Goal: Communication & Community: Participate in discussion

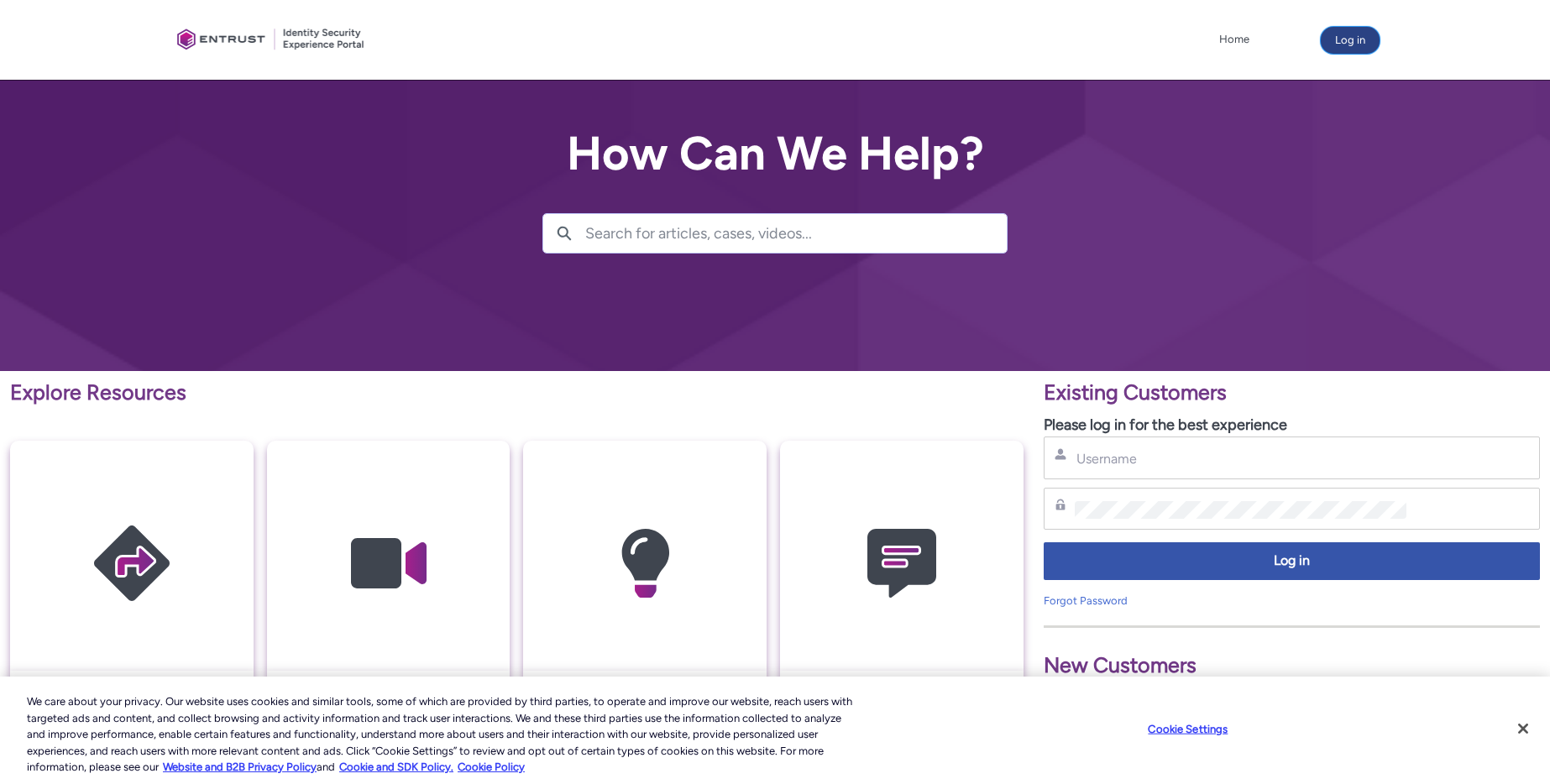
click at [1362, 38] on button "Log in" at bounding box center [1349, 41] width 58 height 27
click at [1177, 442] on div "Username" at bounding box center [1292, 458] width 496 height 43
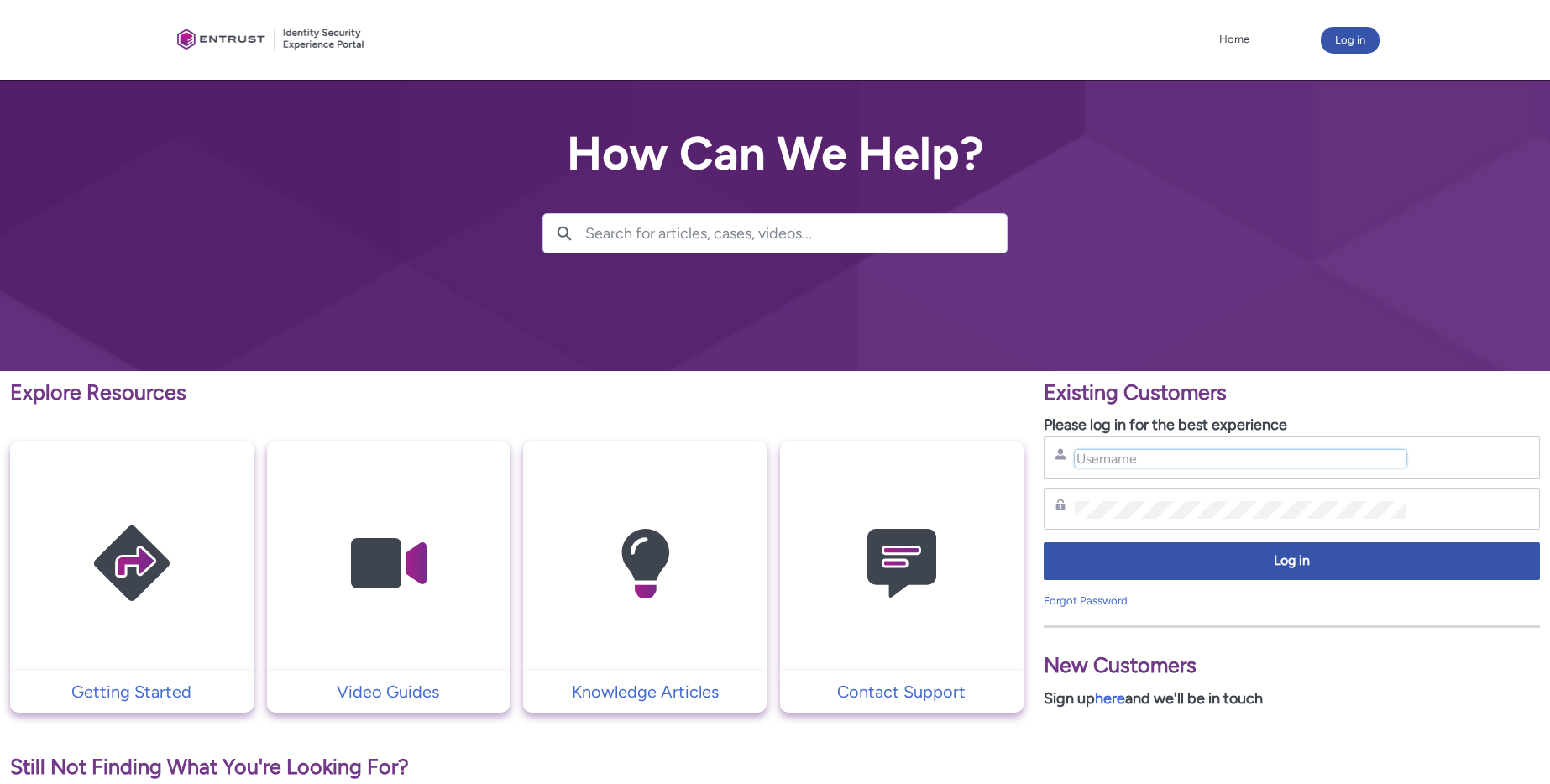
click at [1150, 460] on input "Username" at bounding box center [1240, 458] width 333 height 18
type input "nrivers@zipcar.com"
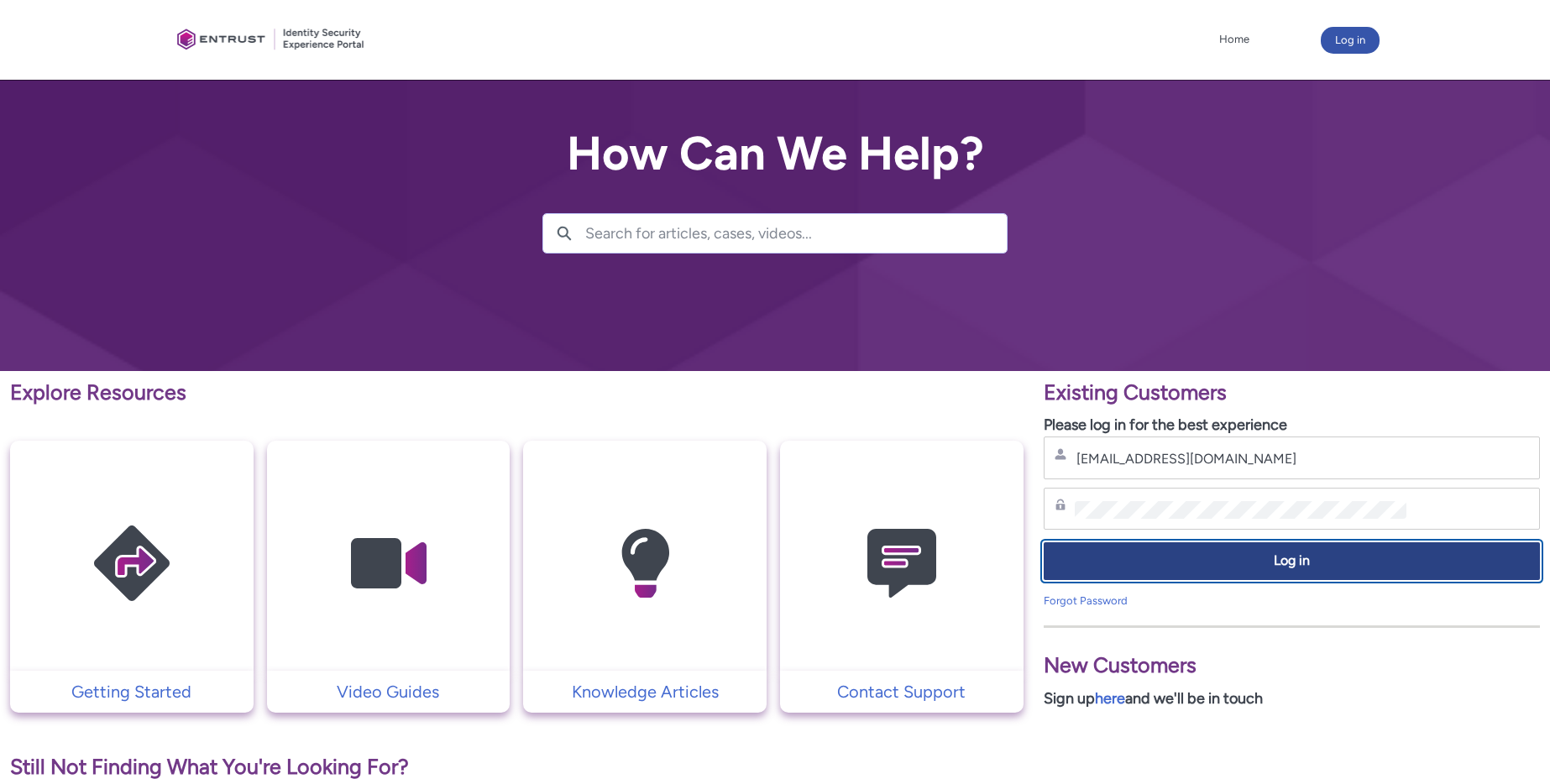
click at [1234, 556] on span "Log in" at bounding box center [1291, 561] width 475 height 19
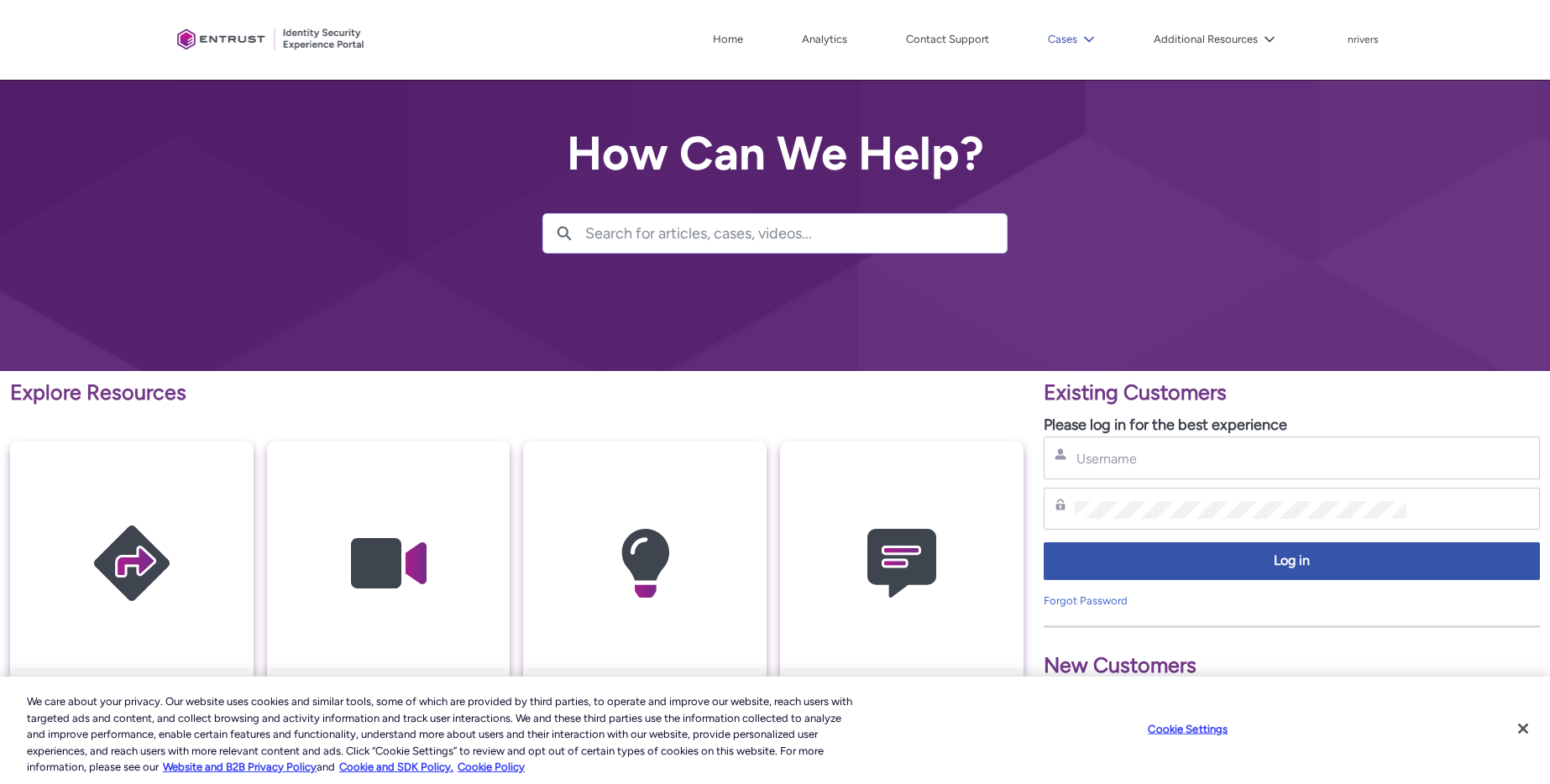
click at [1062, 37] on button "Cases" at bounding box center [1071, 40] width 55 height 25
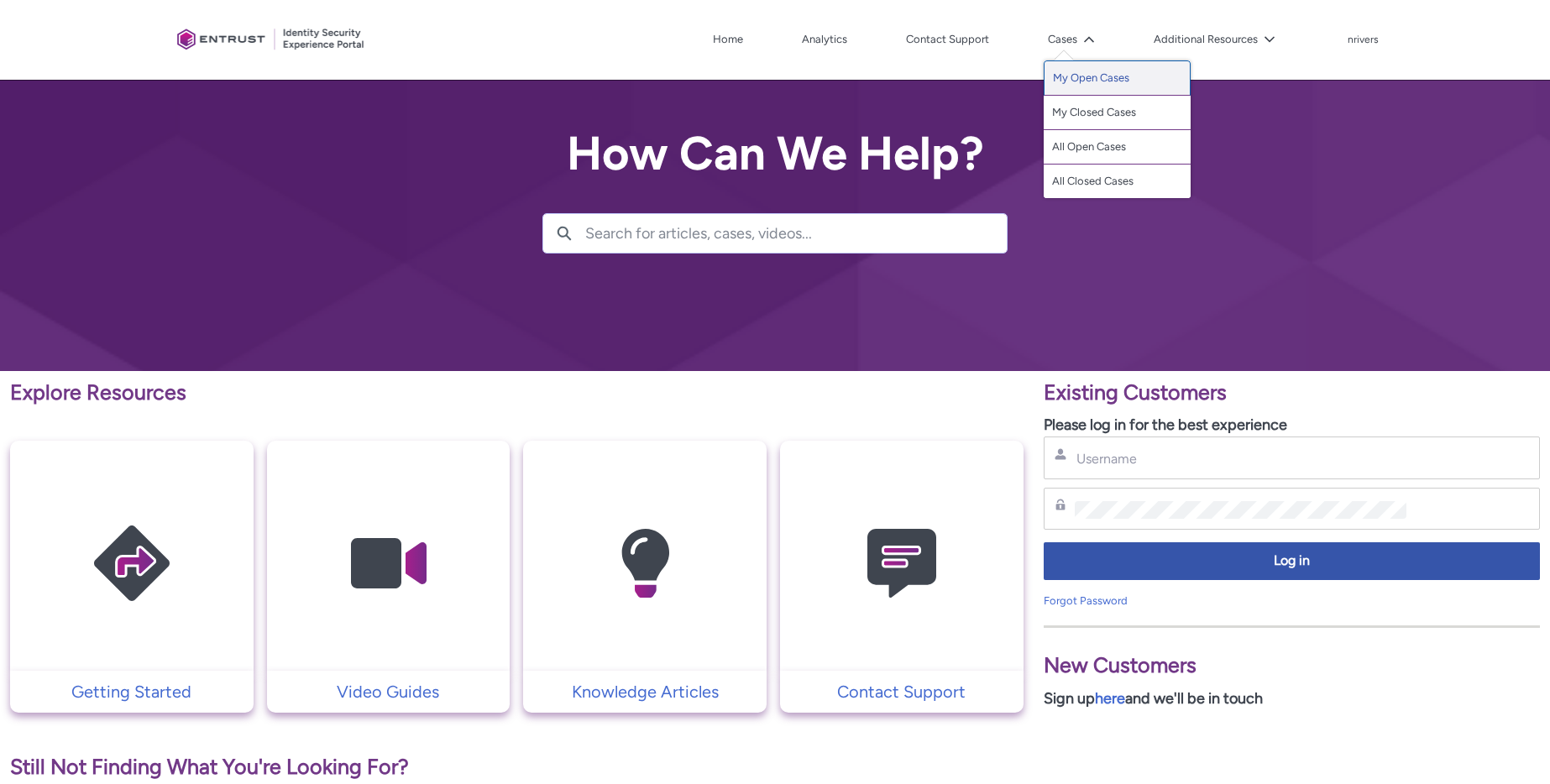
click at [1096, 73] on link "My Open Cases" at bounding box center [1118, 78] width 147 height 36
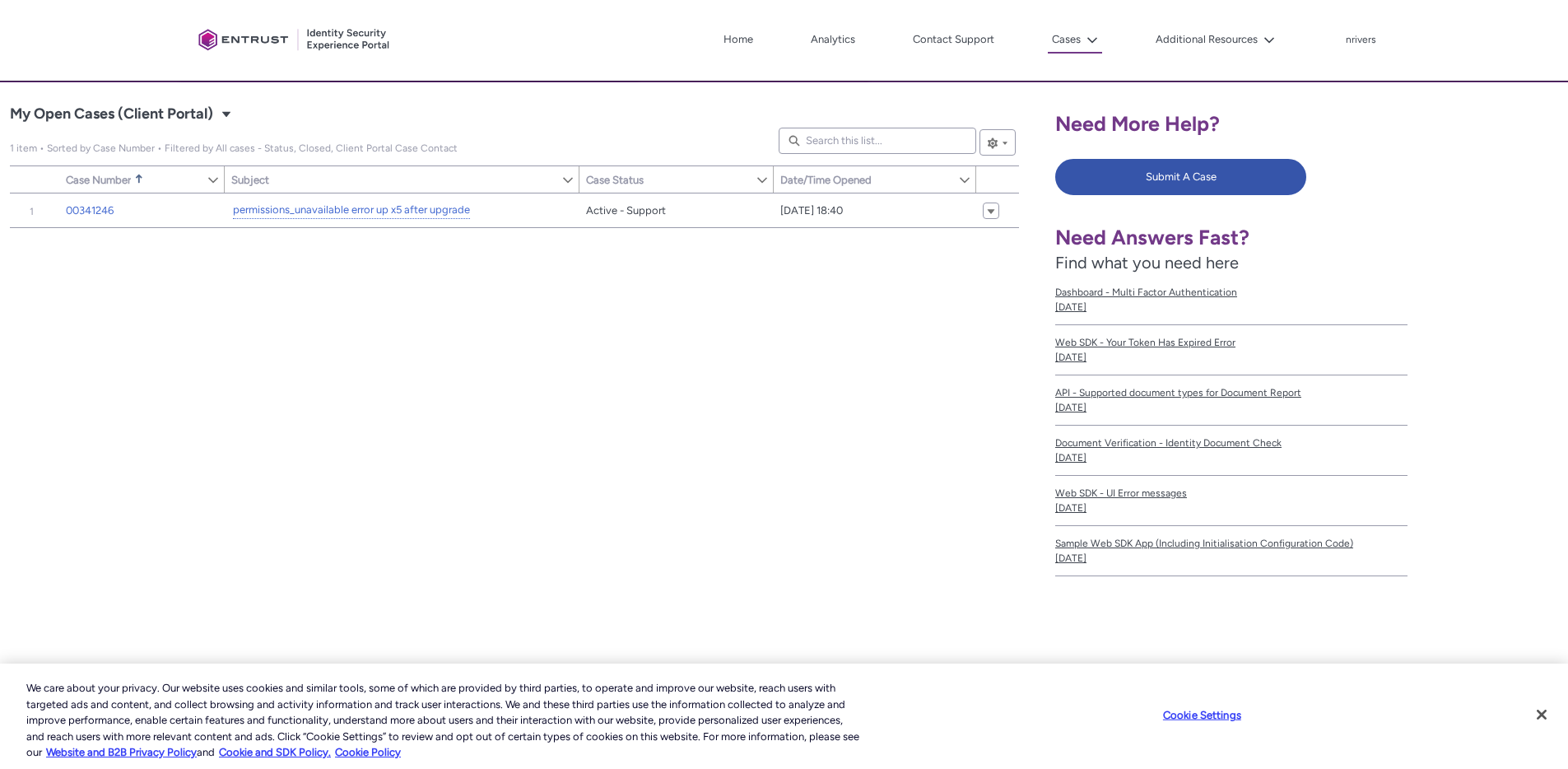
scroll to position [300, 0]
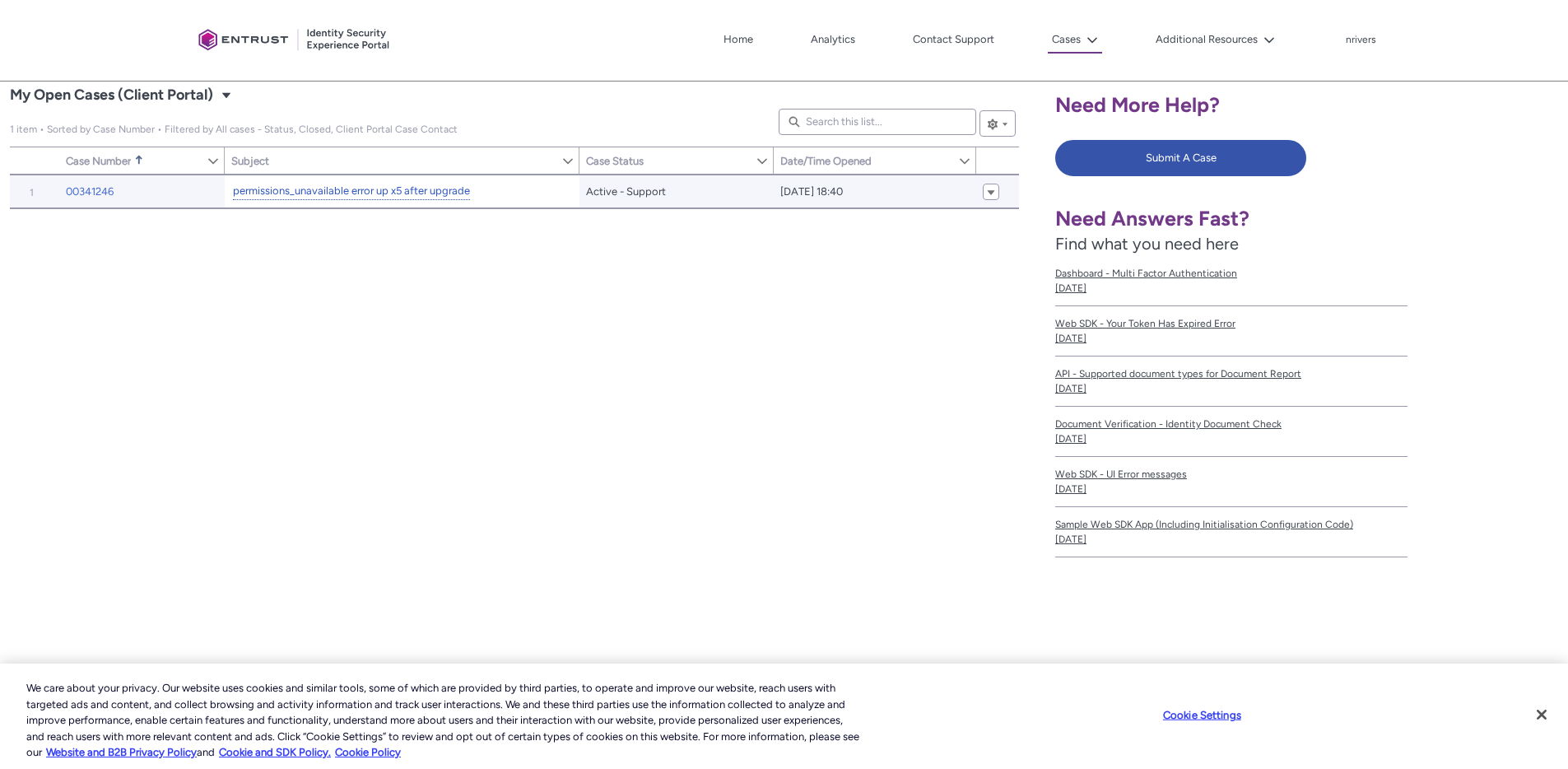
click at [295, 192] on link "permissions_unavailable error up x5 after upgrade" at bounding box center [352, 191] width 237 height 17
type input "197"
type input "443"
type input "232"
type input "242"
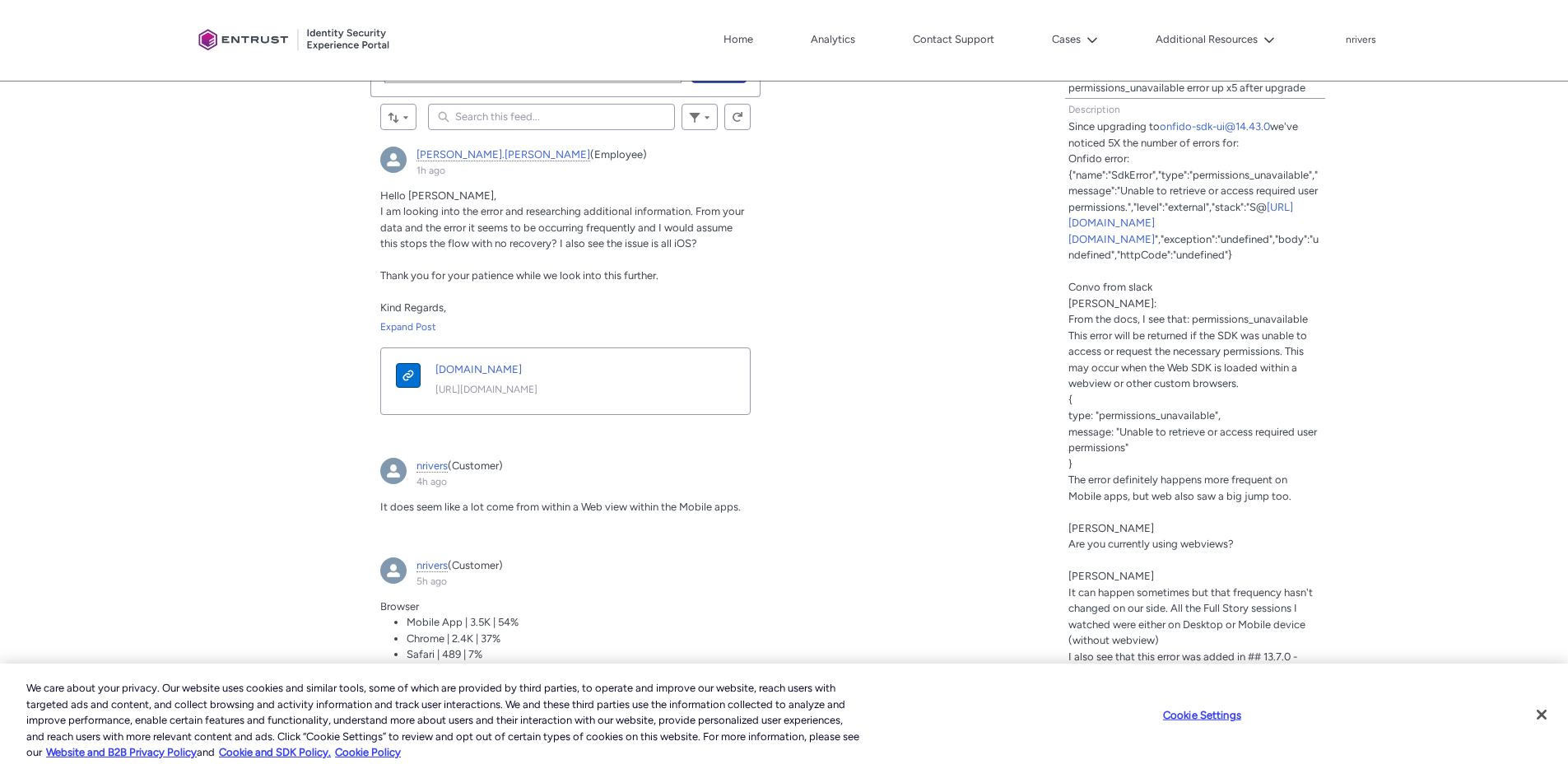
scroll to position [577, 0]
click at [580, 317] on div "Hello Nick, I am looking into the error and researching additional information.…" at bounding box center [565, 261] width 371 height 147
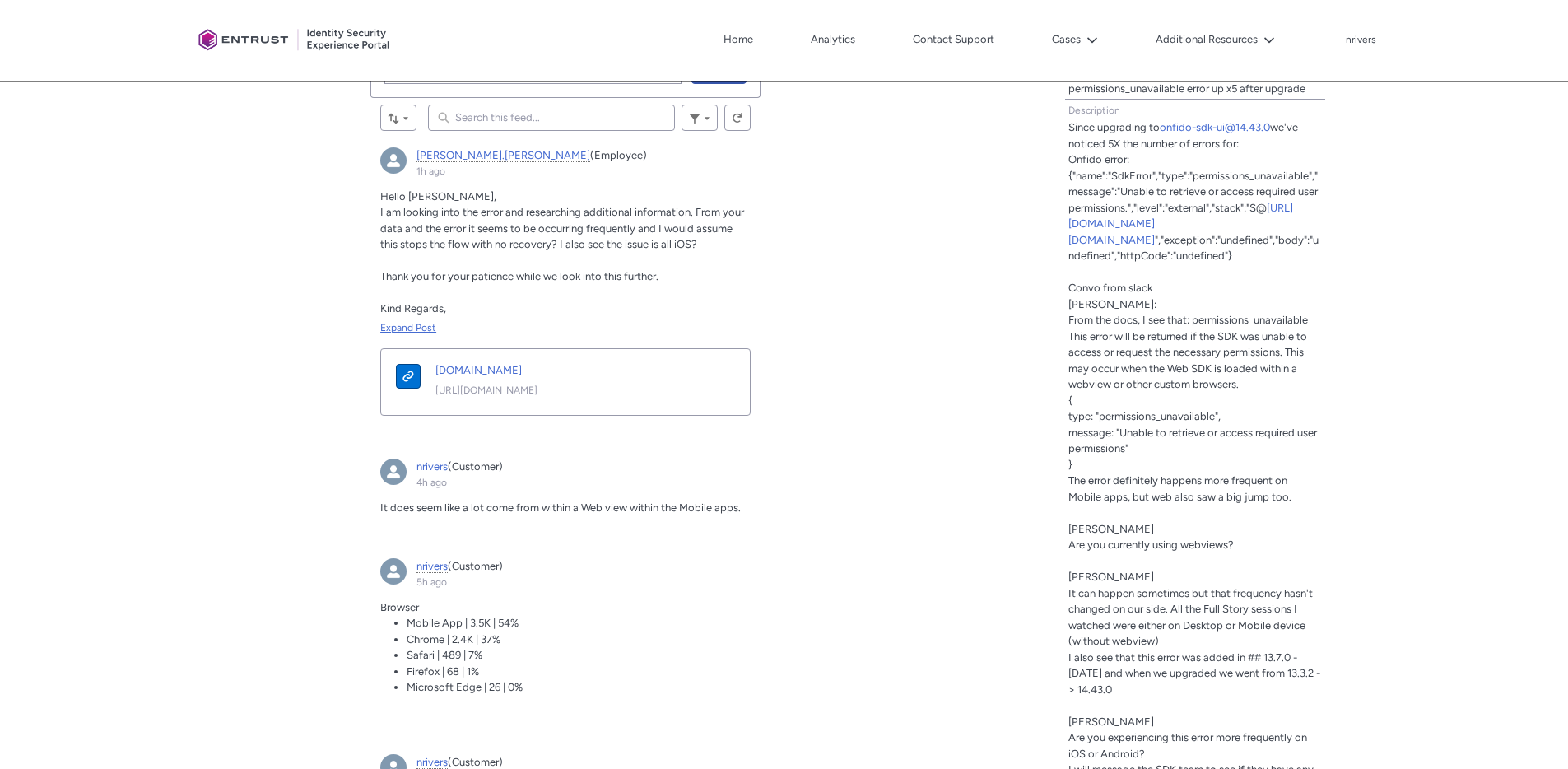
click at [394, 327] on div "Expand Post" at bounding box center [565, 328] width 371 height 15
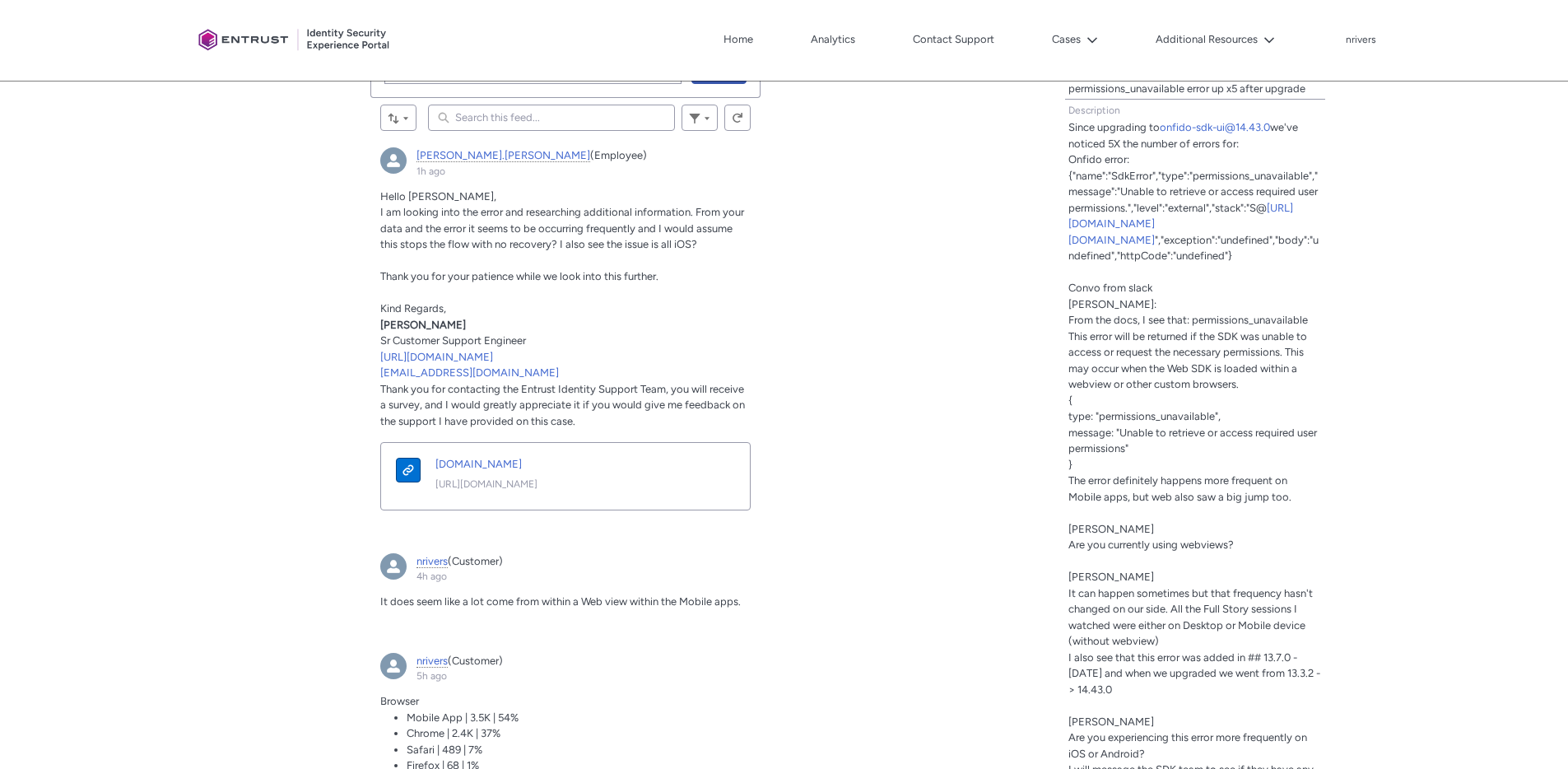
click at [629, 276] on span "Thank you for your patience while we look into this further." at bounding box center [519, 275] width 278 height 12
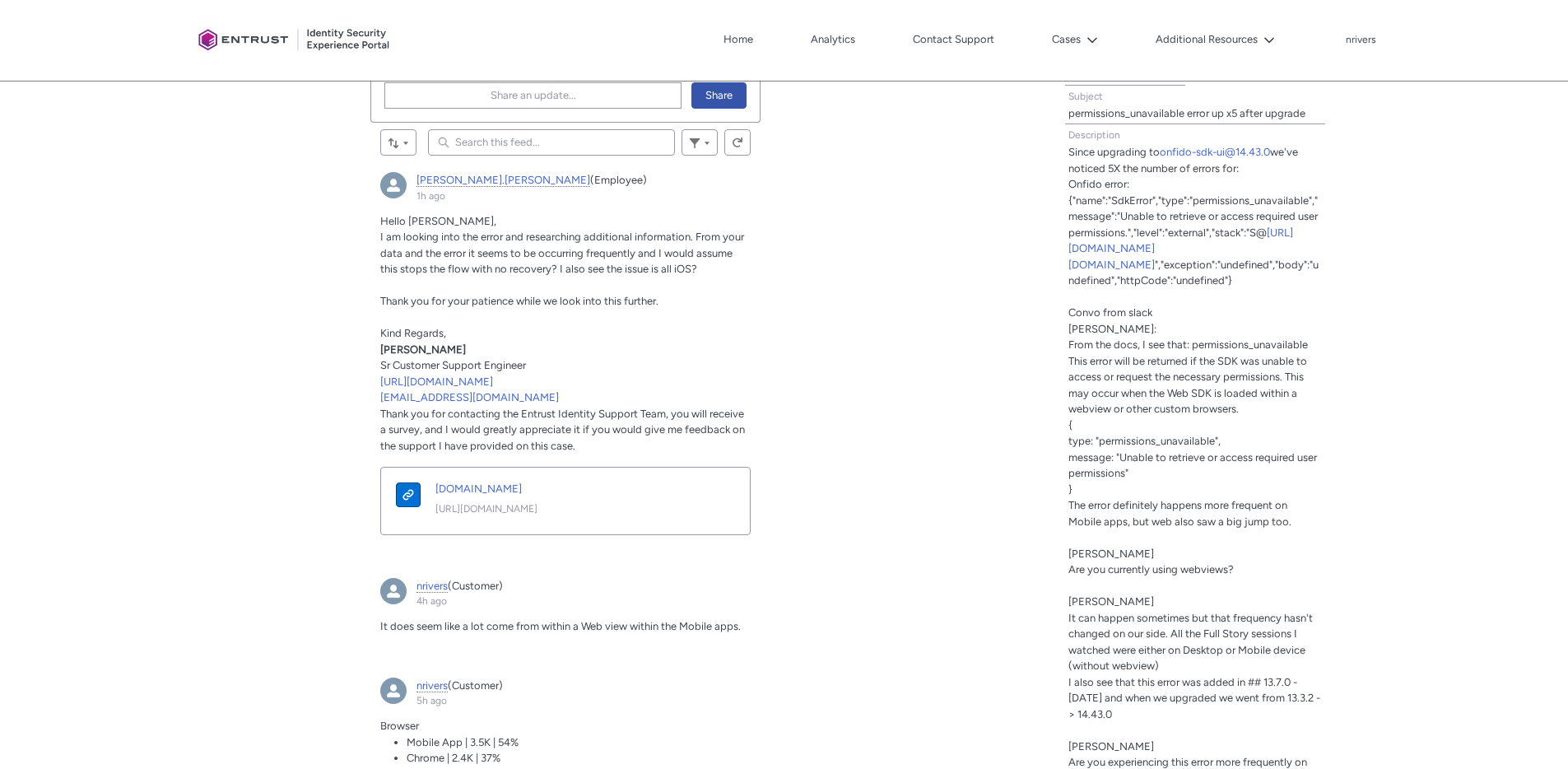
scroll to position [550, 0]
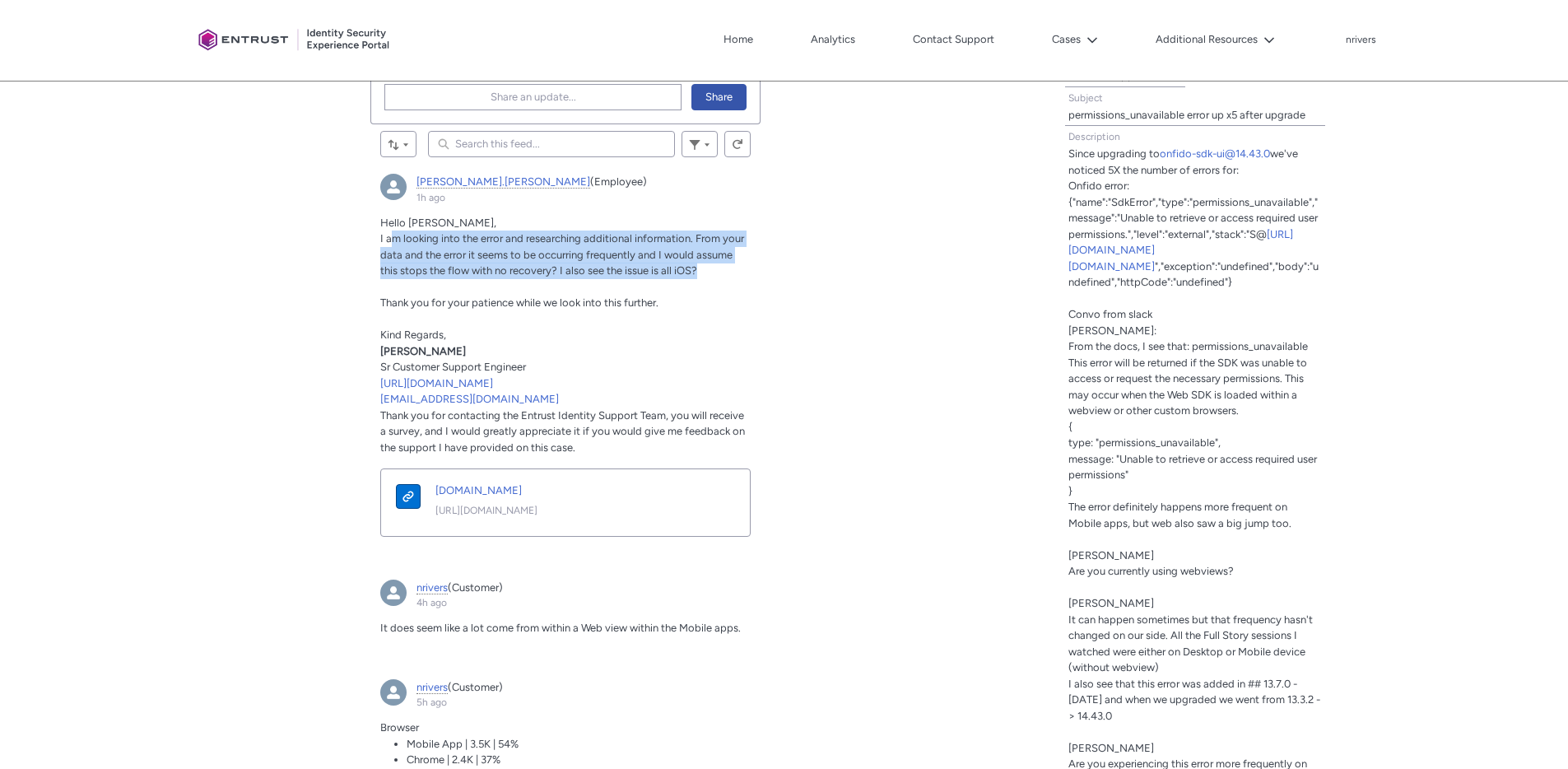
drag, startPoint x: 395, startPoint y: 241, endPoint x: 730, endPoint y: 264, distance: 335.8
click at [730, 264] on p "I am looking into the error and researching additional information. From your d…" at bounding box center [565, 255] width 371 height 49
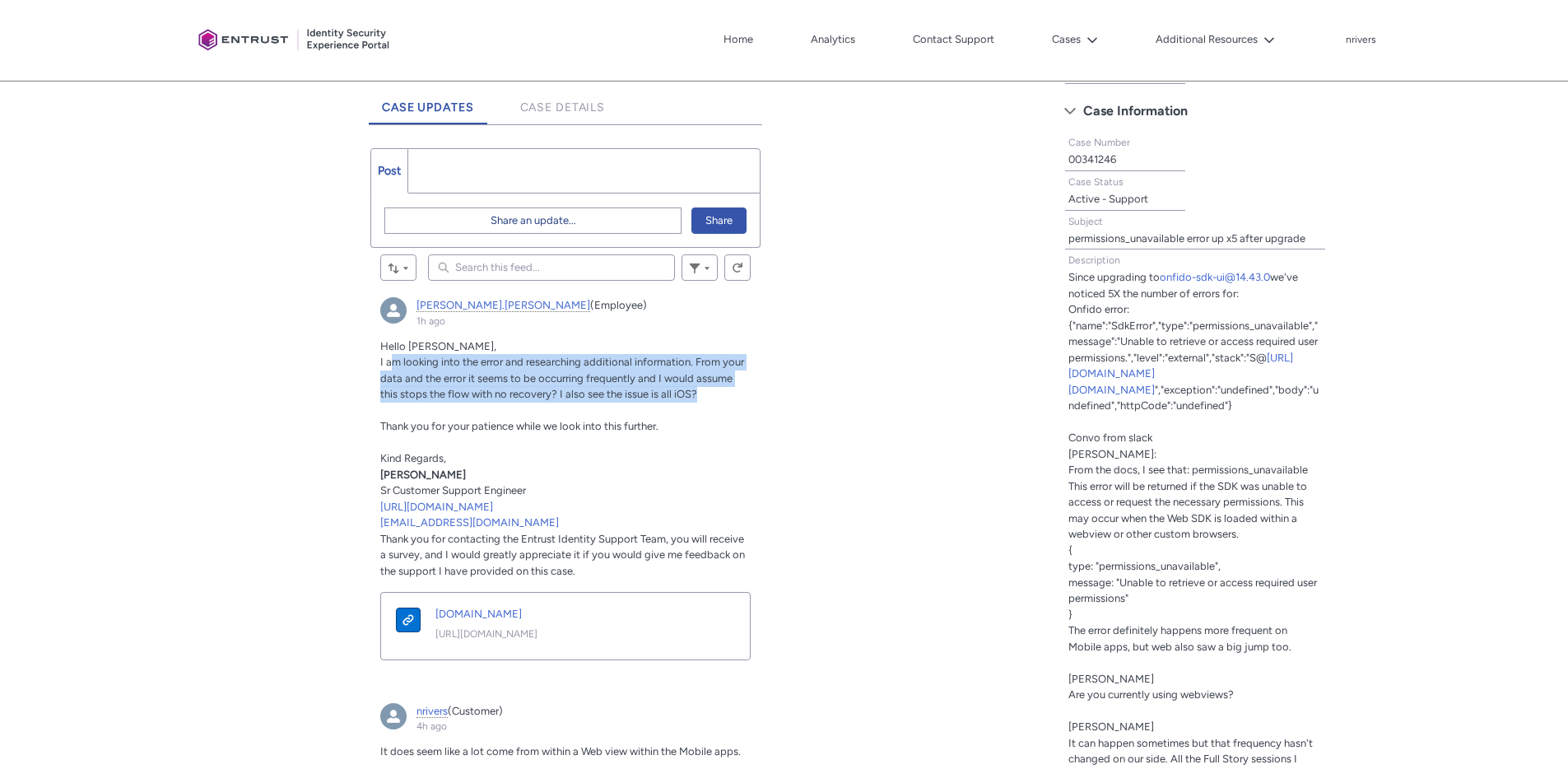
scroll to position [414, 0]
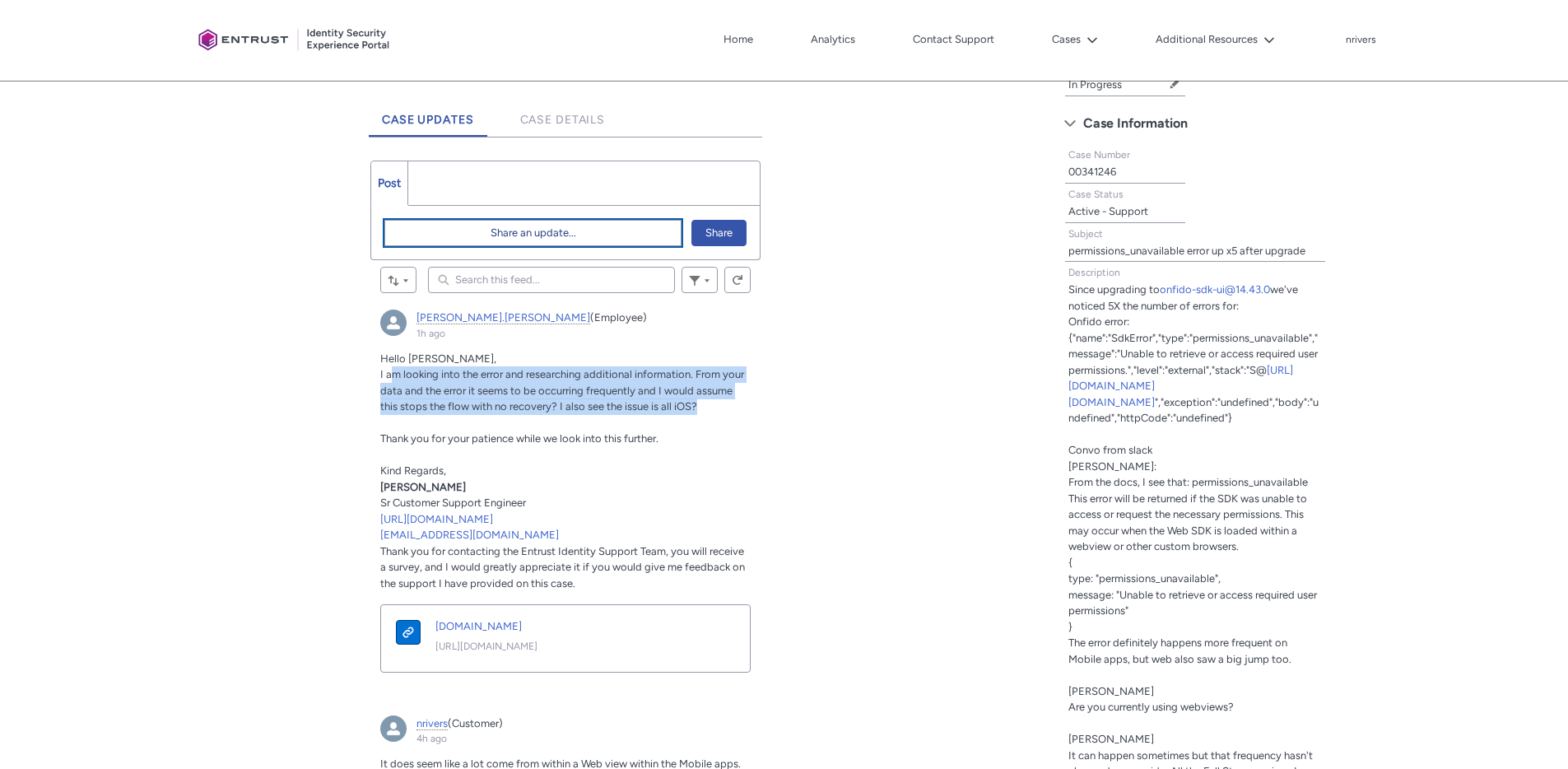
click at [504, 231] on span "Share an update..." at bounding box center [533, 233] width 85 height 25
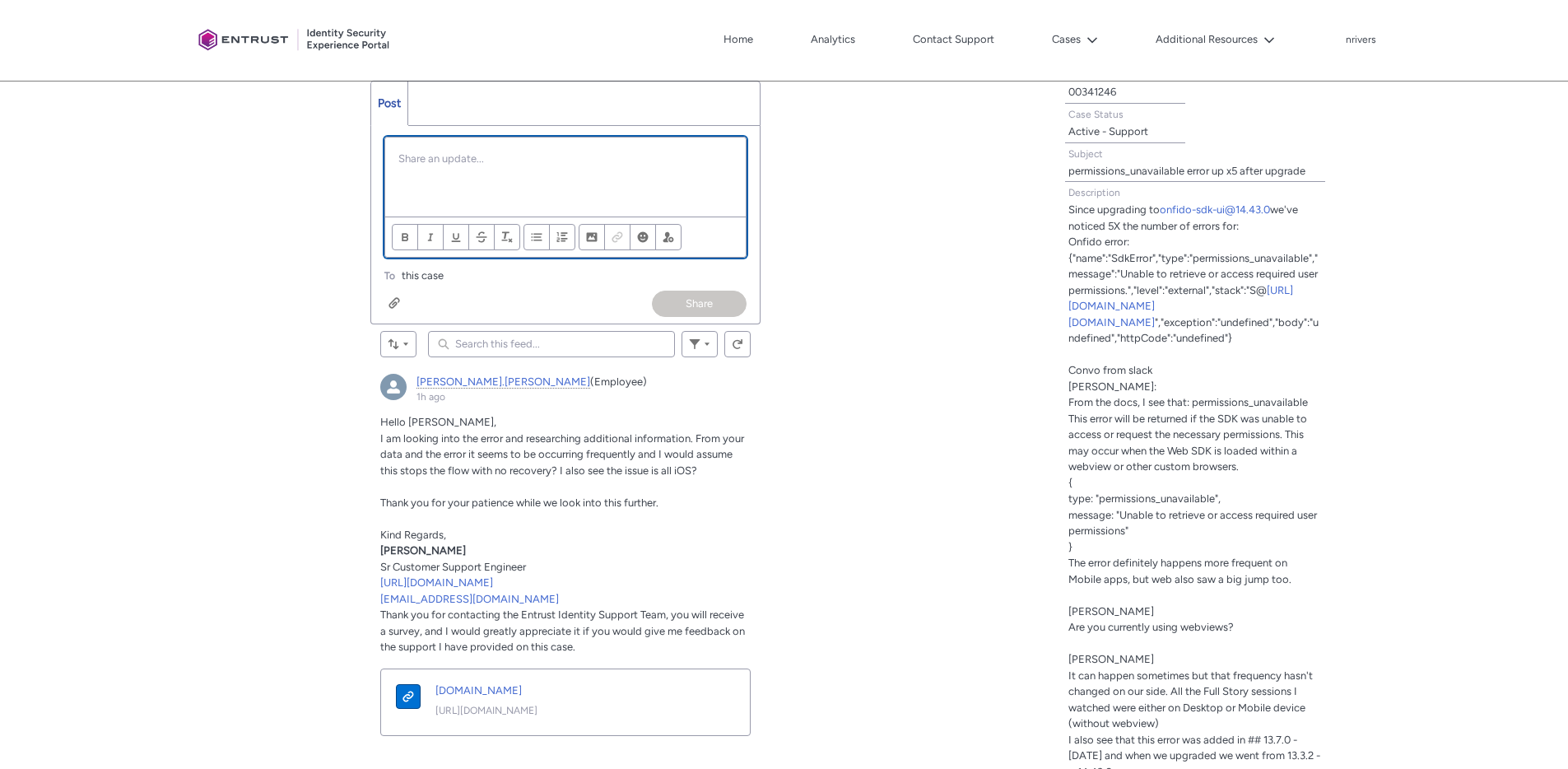
scroll to position [493, 0]
click at [392, 436] on span "I am looking into the error and researching additional information. From your d…" at bounding box center [562, 455] width 364 height 45
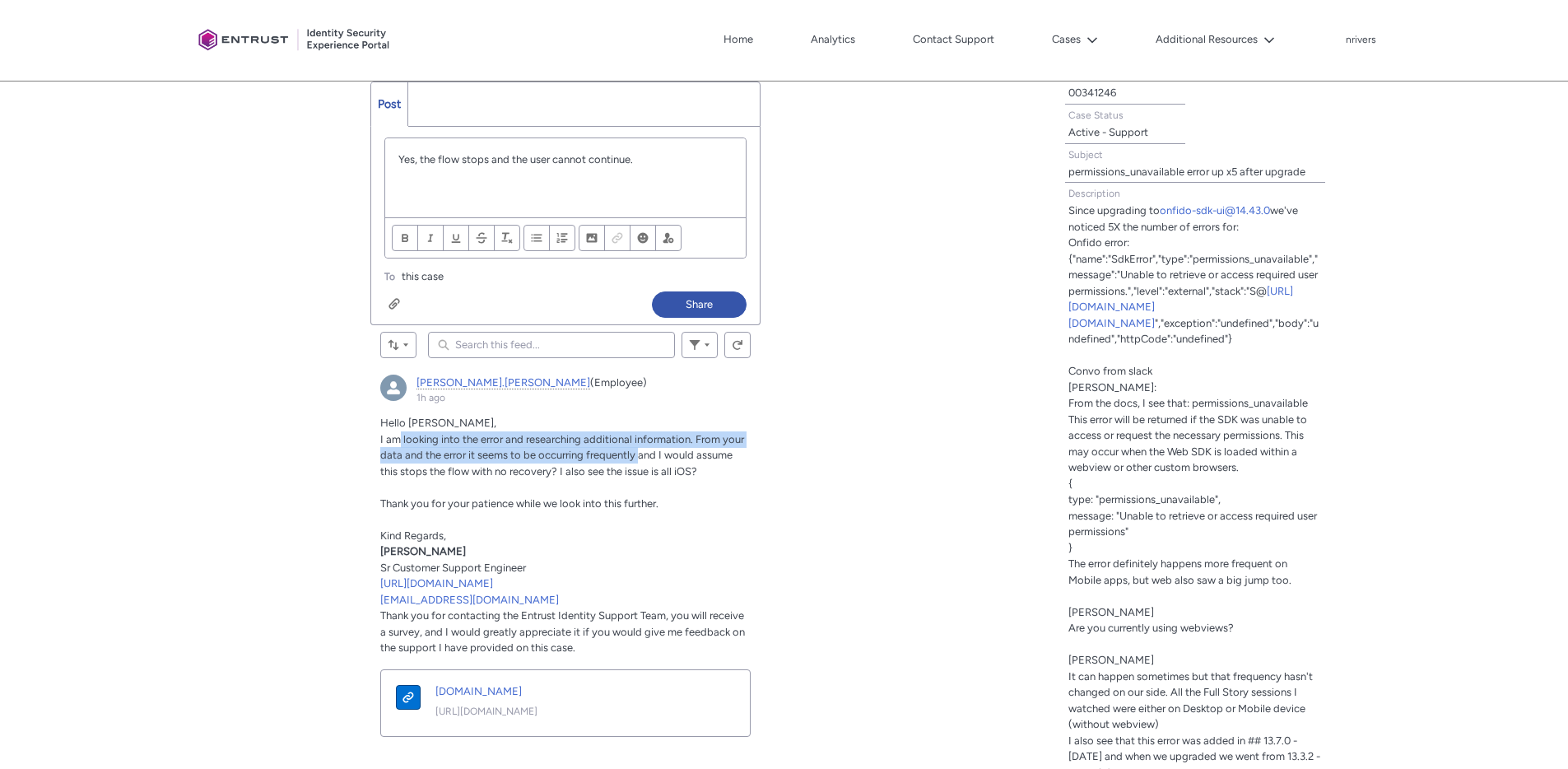
drag, startPoint x: 397, startPoint y: 445, endPoint x: 640, endPoint y: 453, distance: 243.1
click at [640, 453] on p "I am looking into the error and researching additional information. From your d…" at bounding box center [565, 455] width 371 height 49
click at [680, 158] on p "Yes, the flow stops and the user cannot continue." at bounding box center [565, 160] width 334 height 17
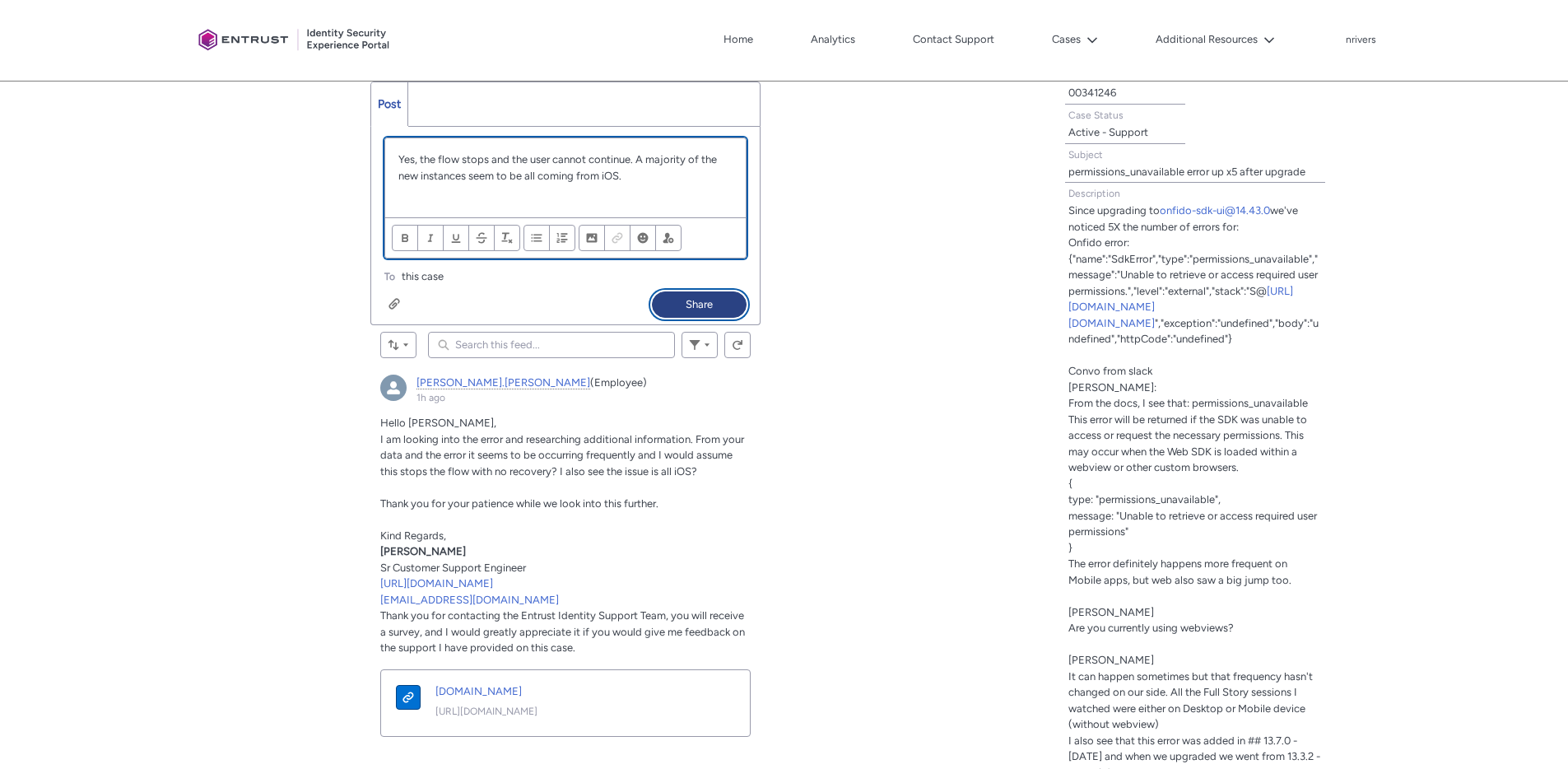
click at [694, 304] on button "Share" at bounding box center [699, 304] width 95 height 27
